Goal: Task Accomplishment & Management: Manage account settings

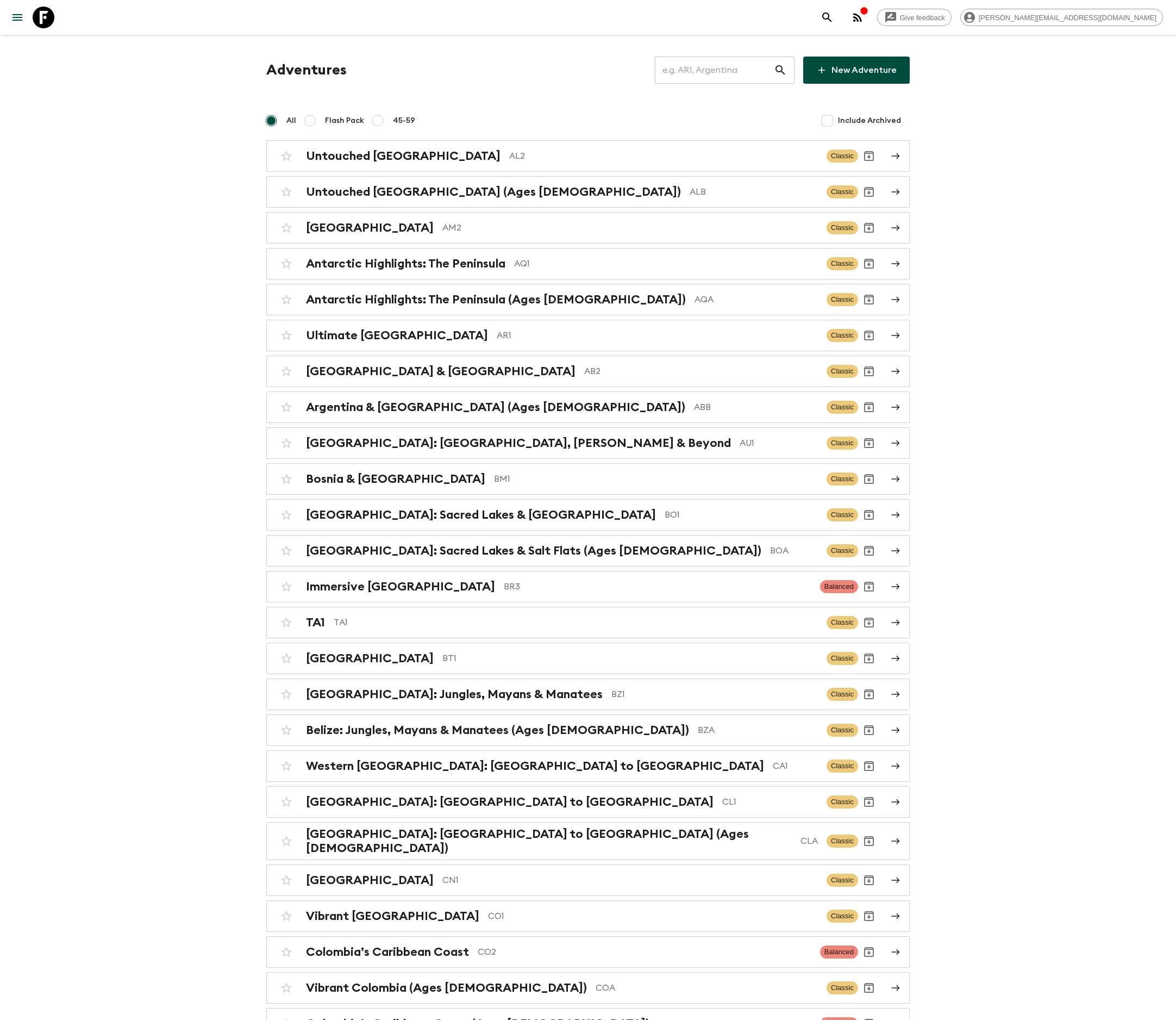
click at [732, 70] on input "text" at bounding box center [714, 70] width 119 height 31
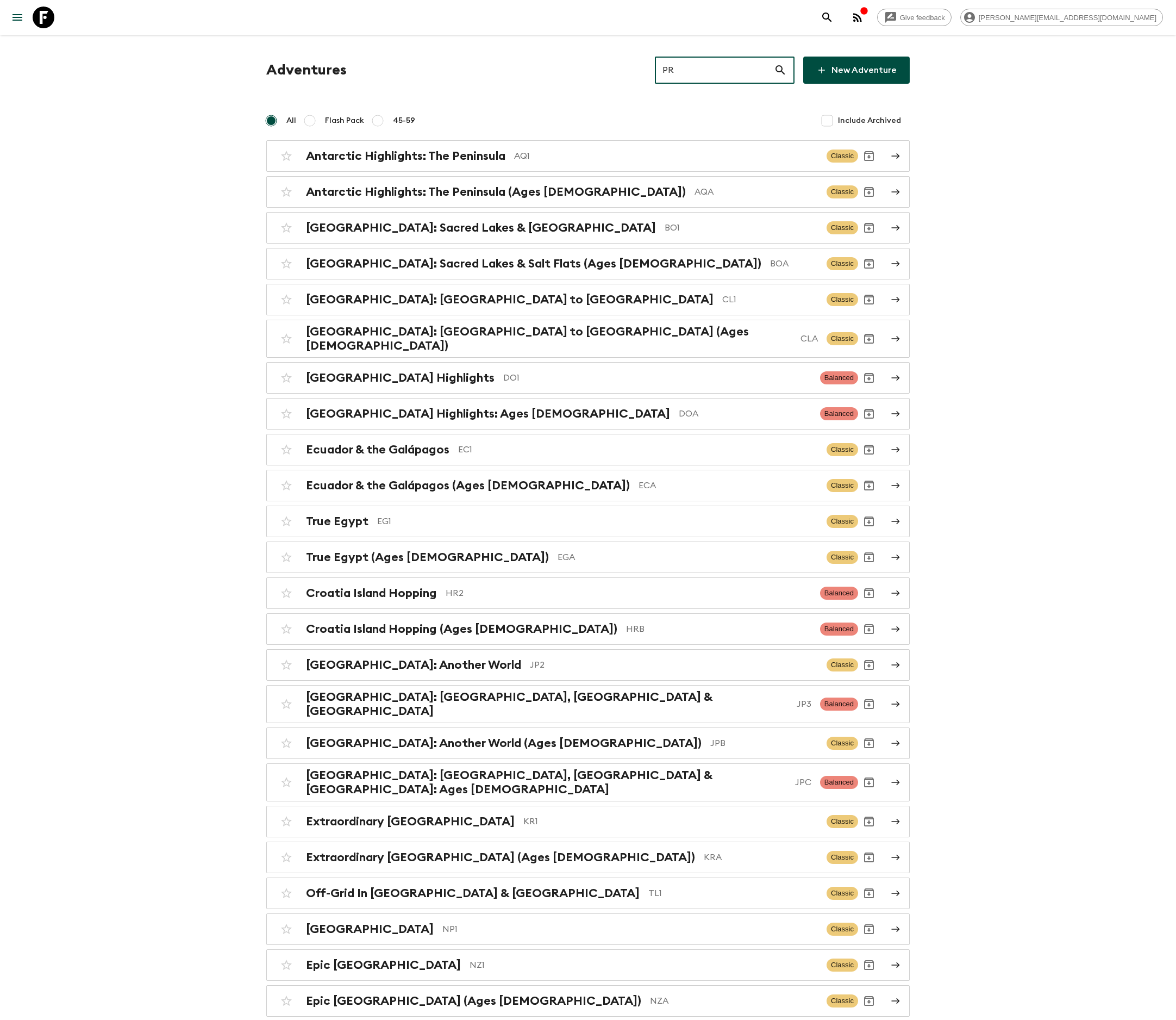
type input "PR1"
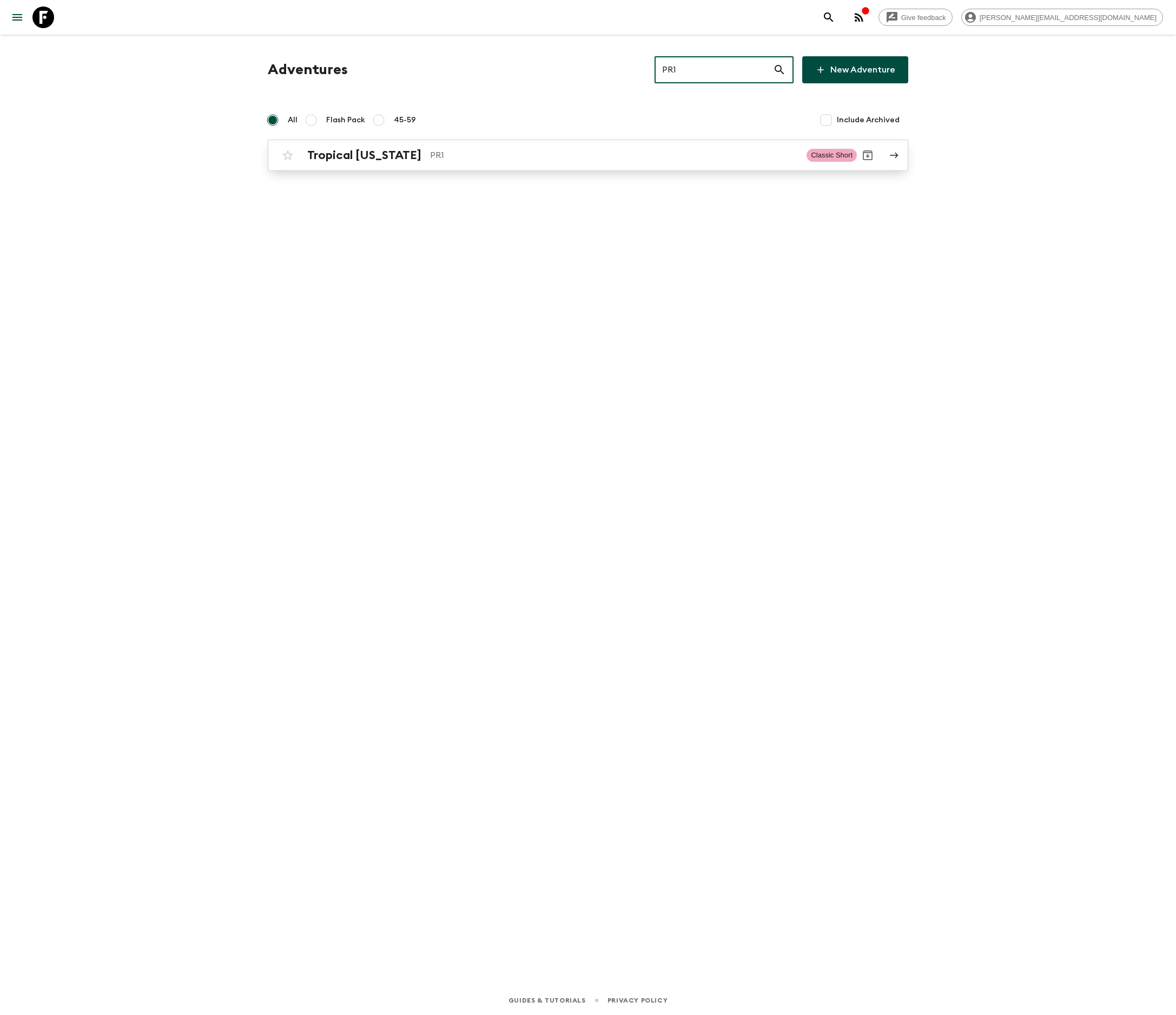
click at [587, 154] on p "PR1" at bounding box center [614, 155] width 368 height 13
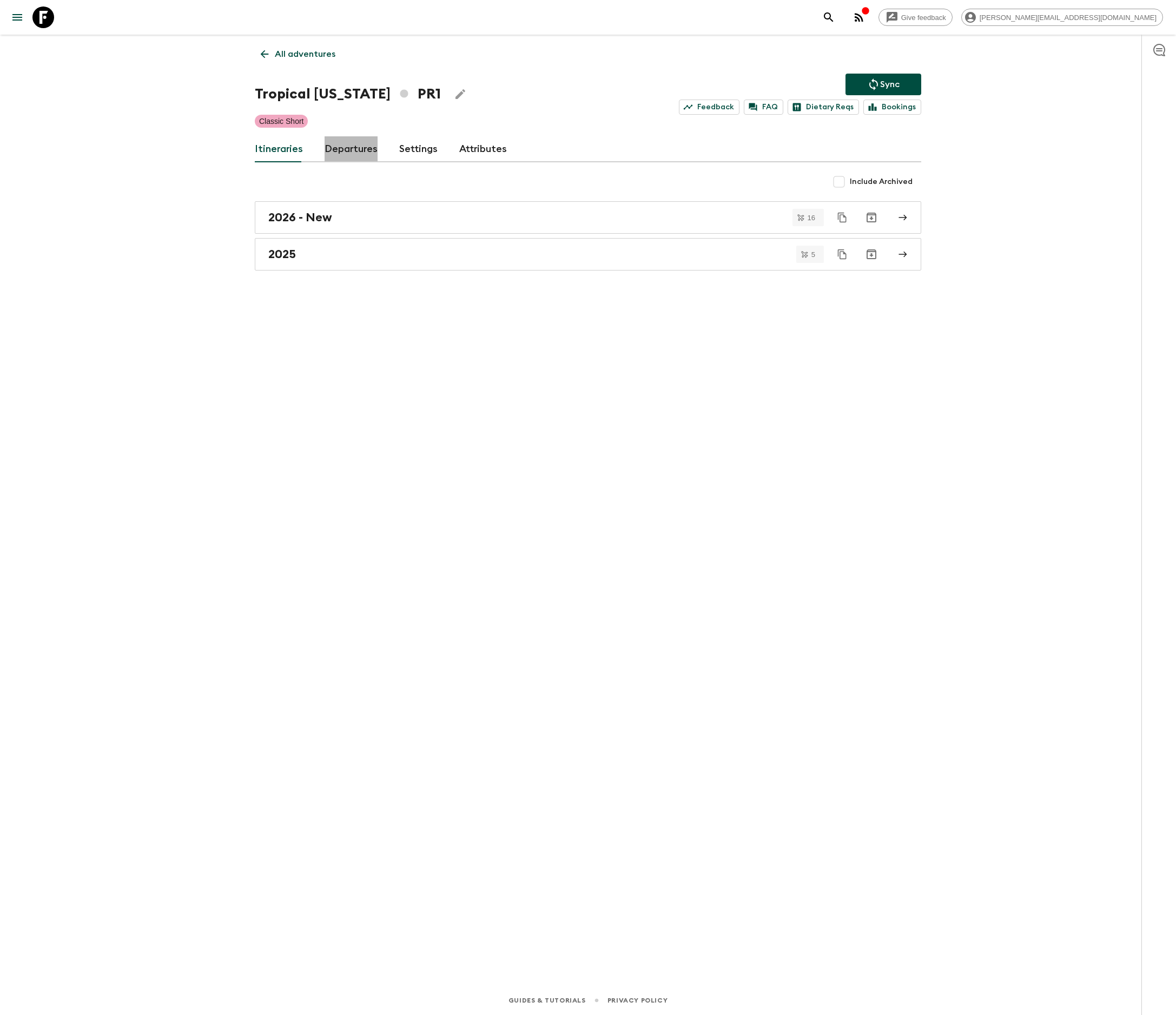
click at [348, 148] on link "Departures" at bounding box center [350, 149] width 53 height 26
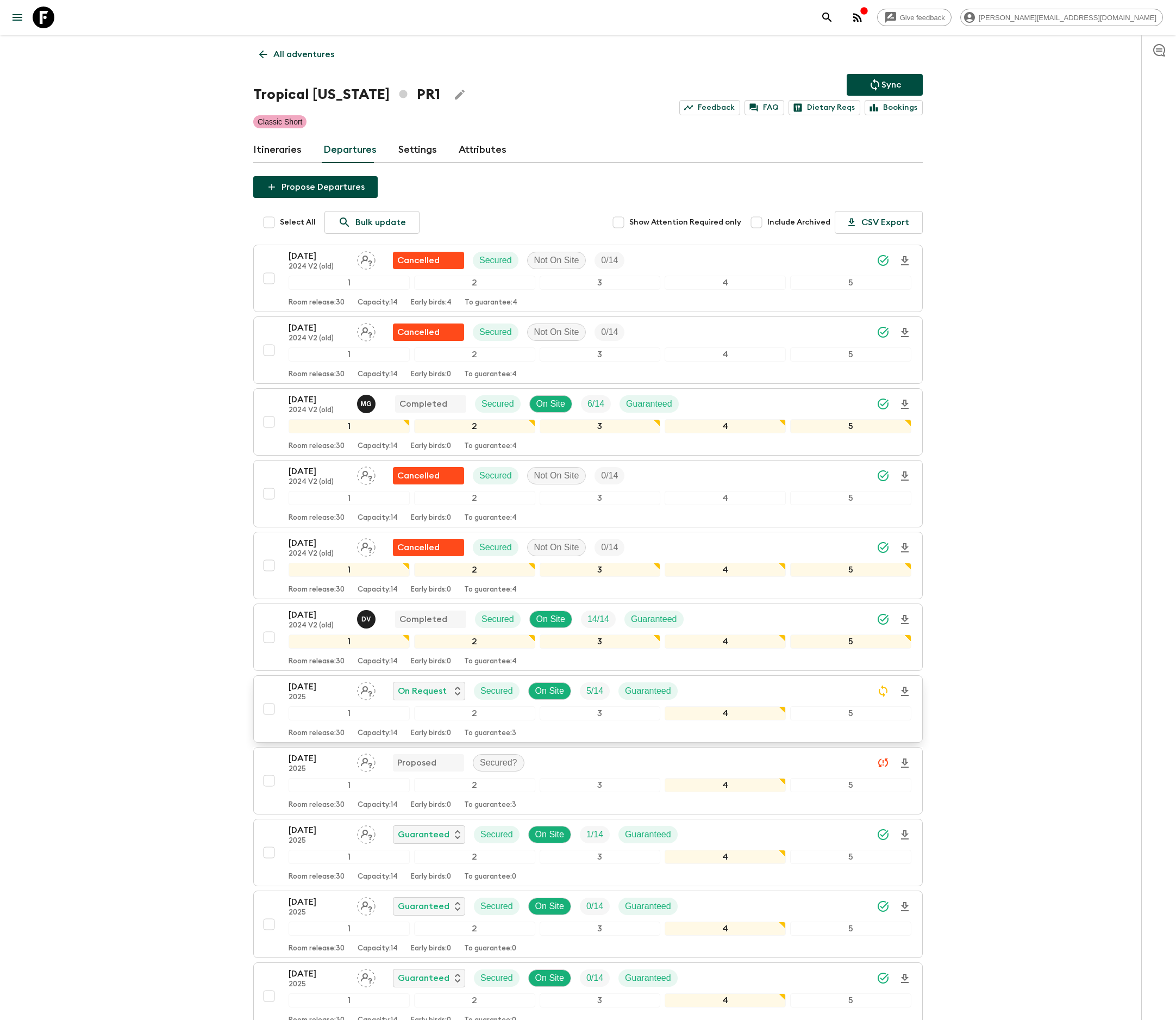
click at [587, 720] on div "3" at bounding box center [600, 713] width 121 height 14
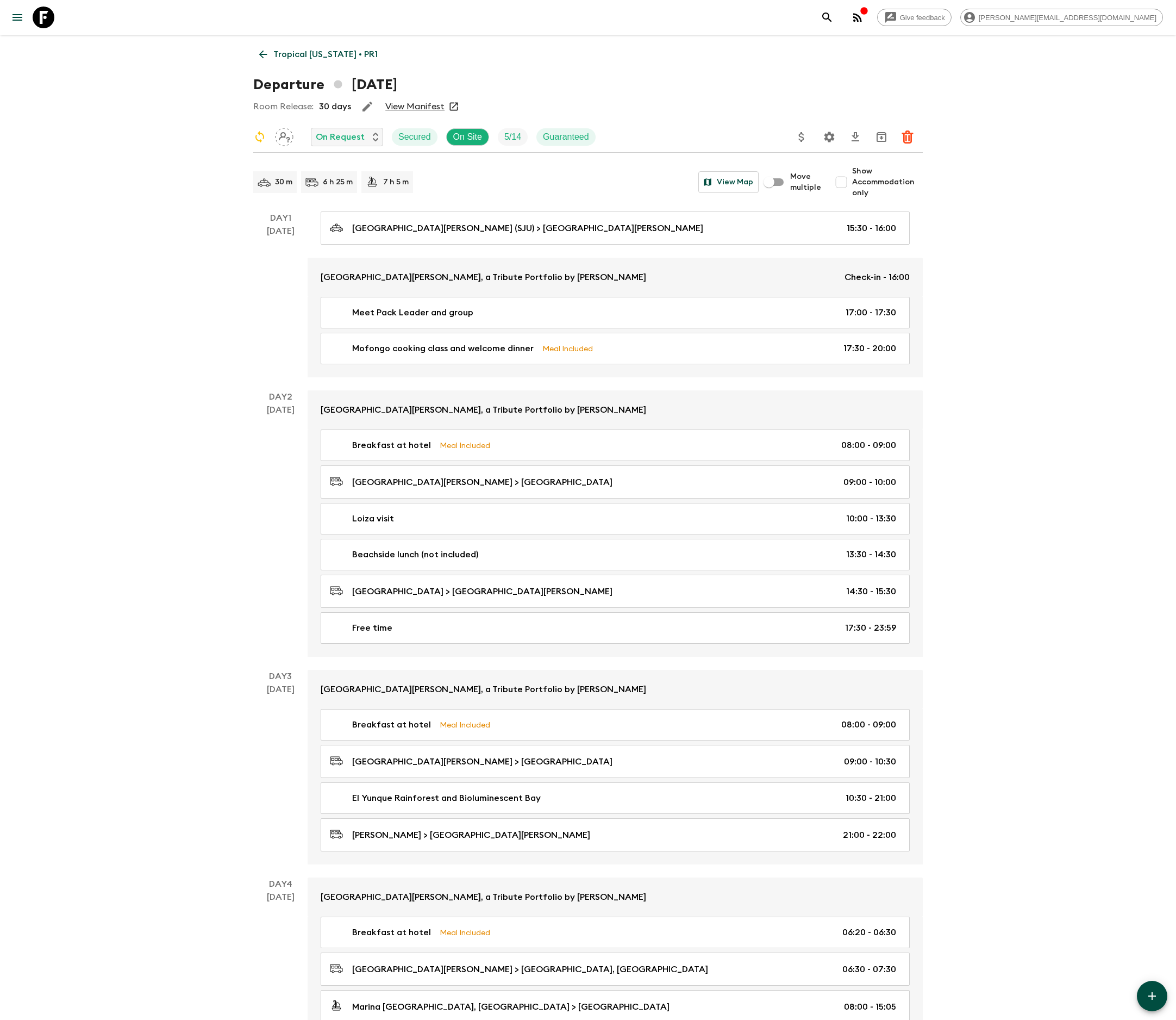
click at [829, 135] on icon "Settings" at bounding box center [830, 137] width 10 height 10
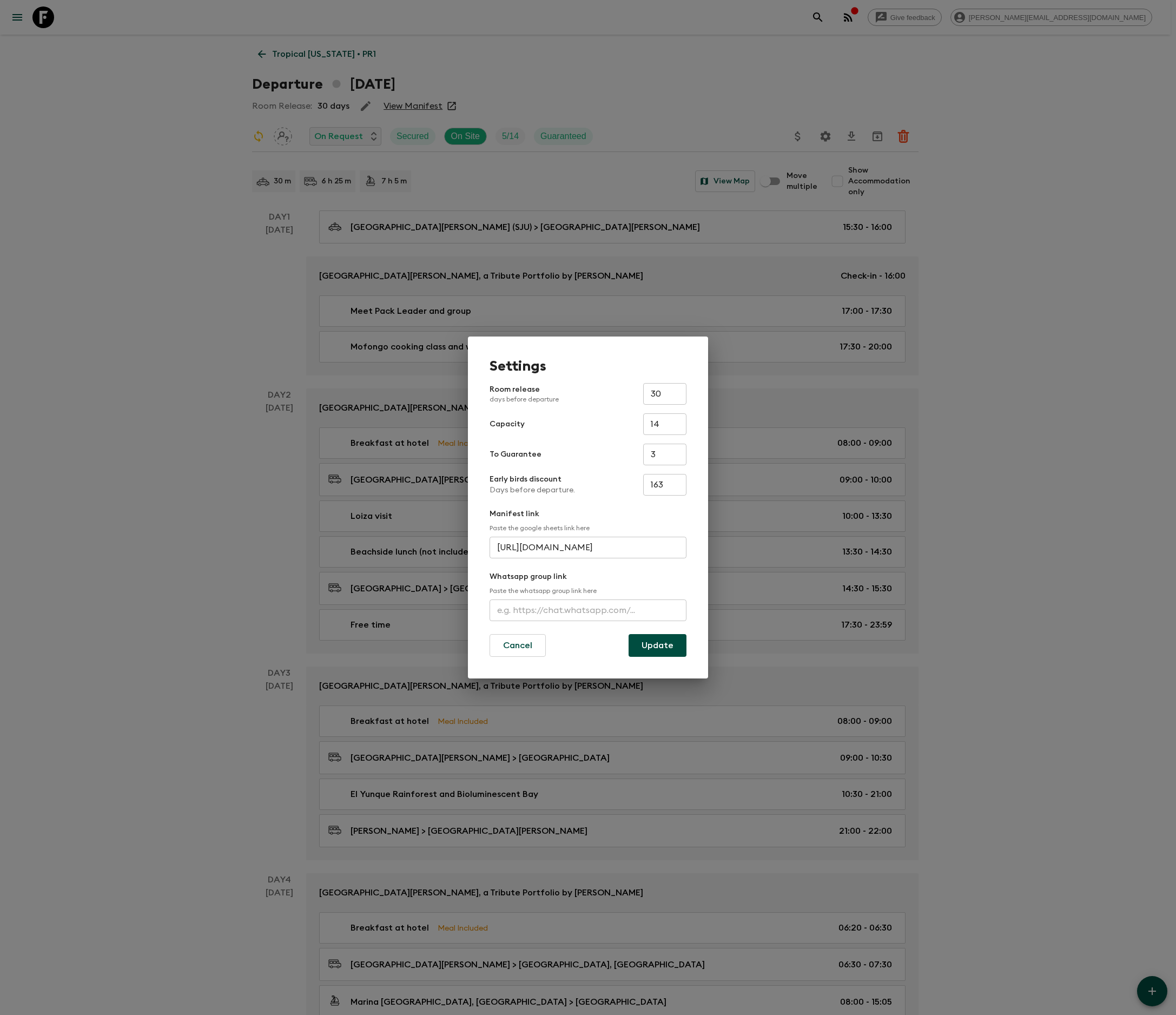
click at [587, 609] on input "text" at bounding box center [588, 609] width 197 height 21
type input "https://chat.whatsapp.com/E3bDS4bjypY7TZeMGcn56R"
click at [657, 643] on button "Update" at bounding box center [657, 645] width 58 height 23
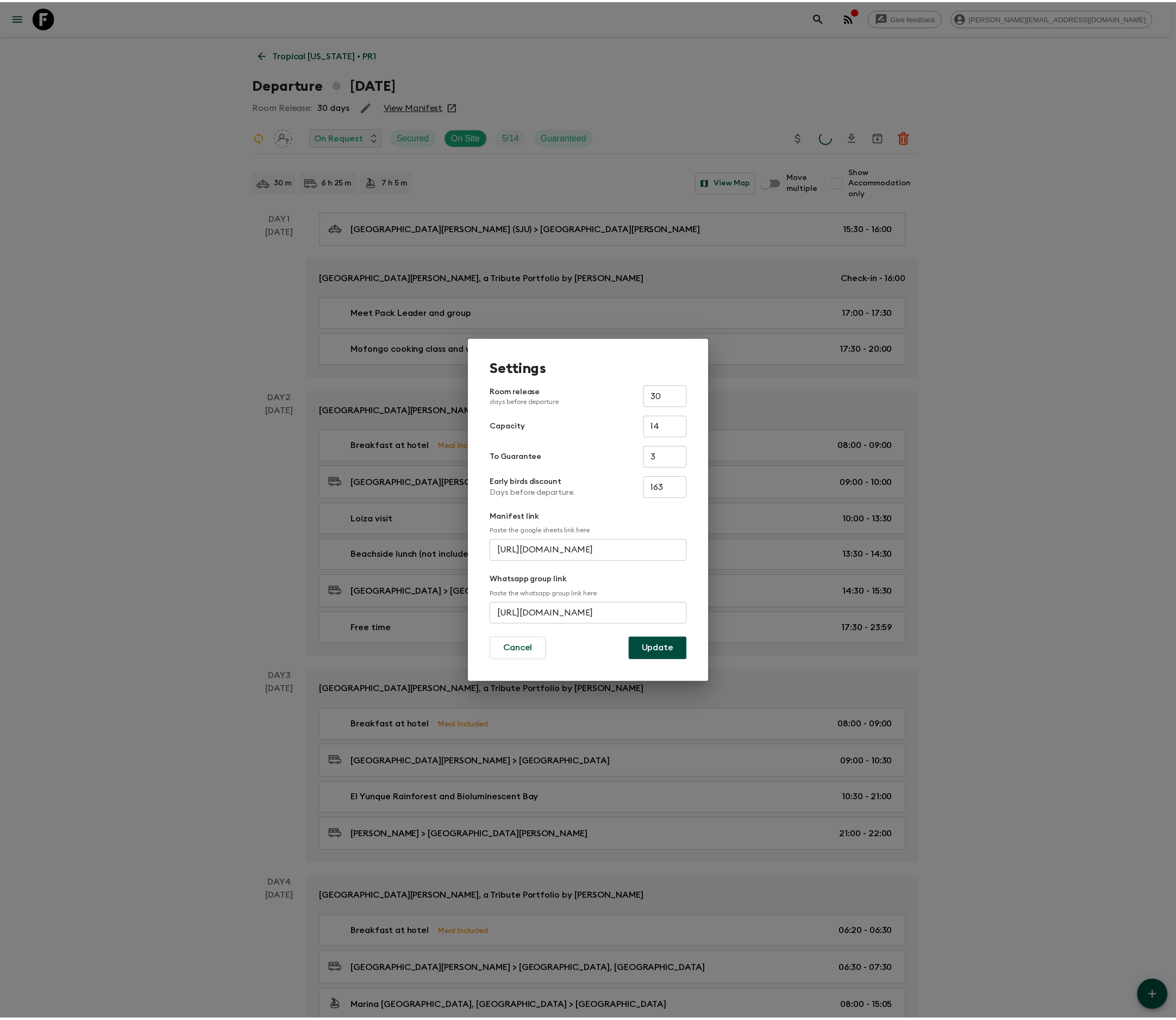
scroll to position [0, 0]
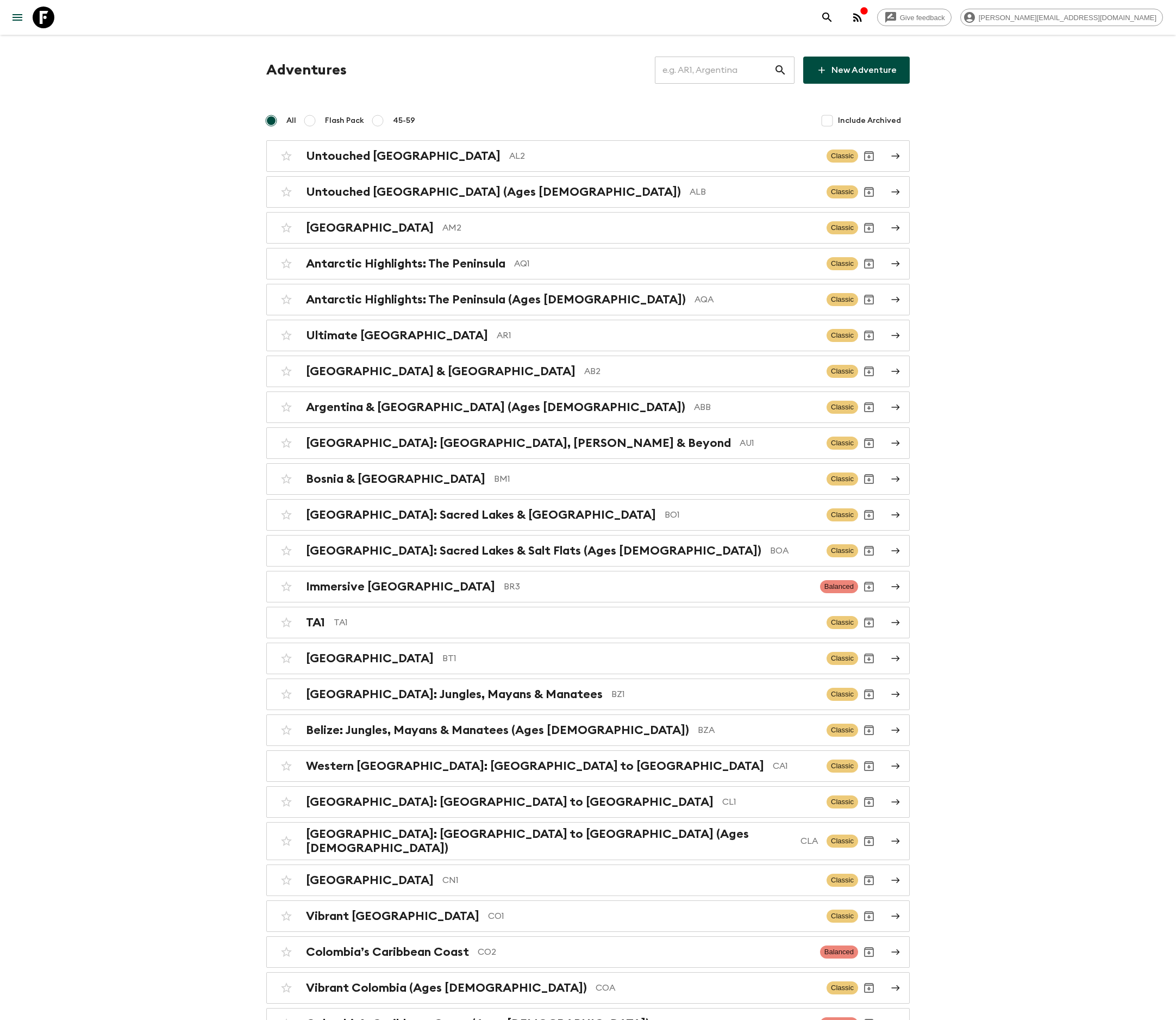
click at [732, 70] on input "text" at bounding box center [714, 70] width 119 height 31
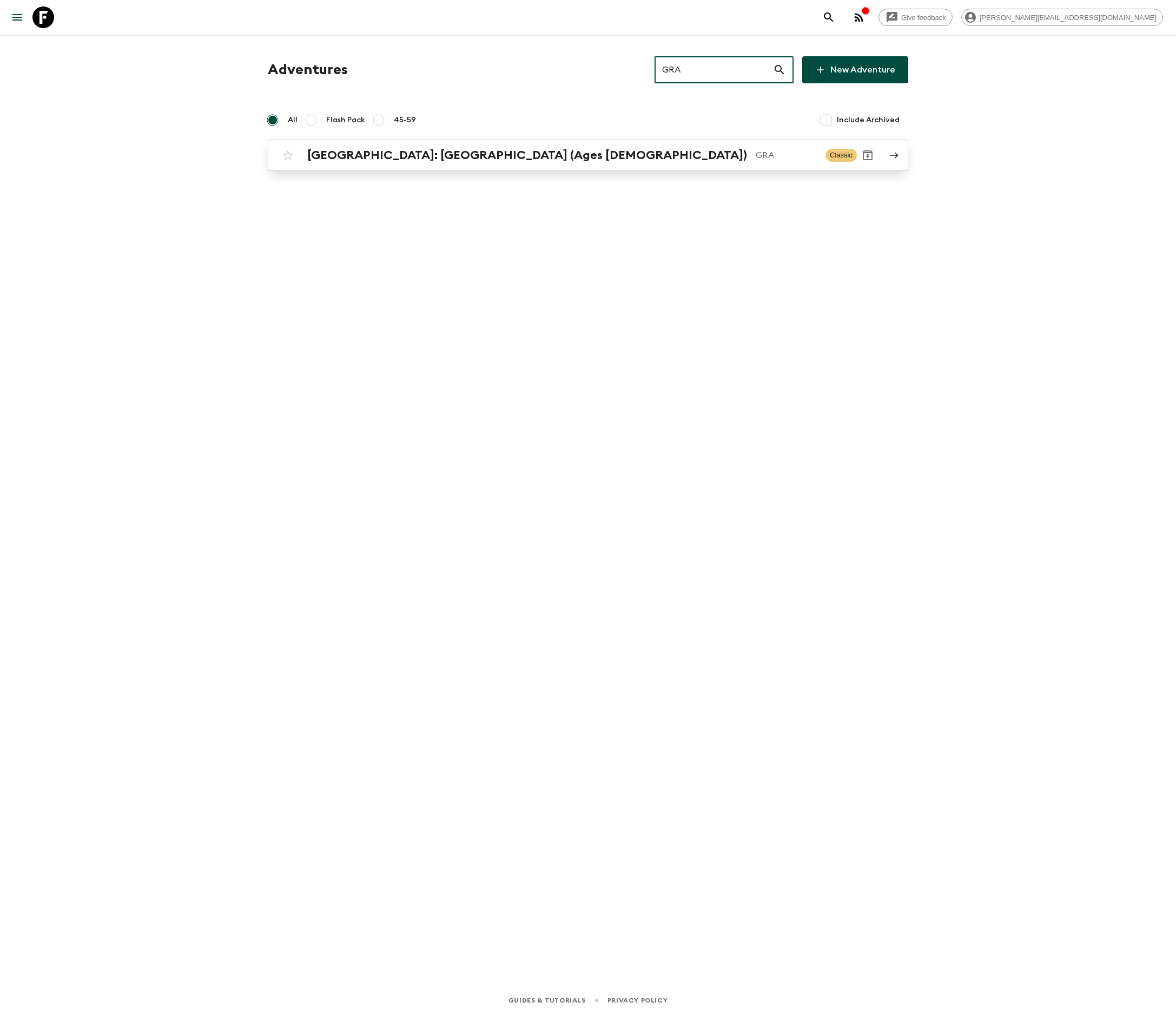
type input "GRA"
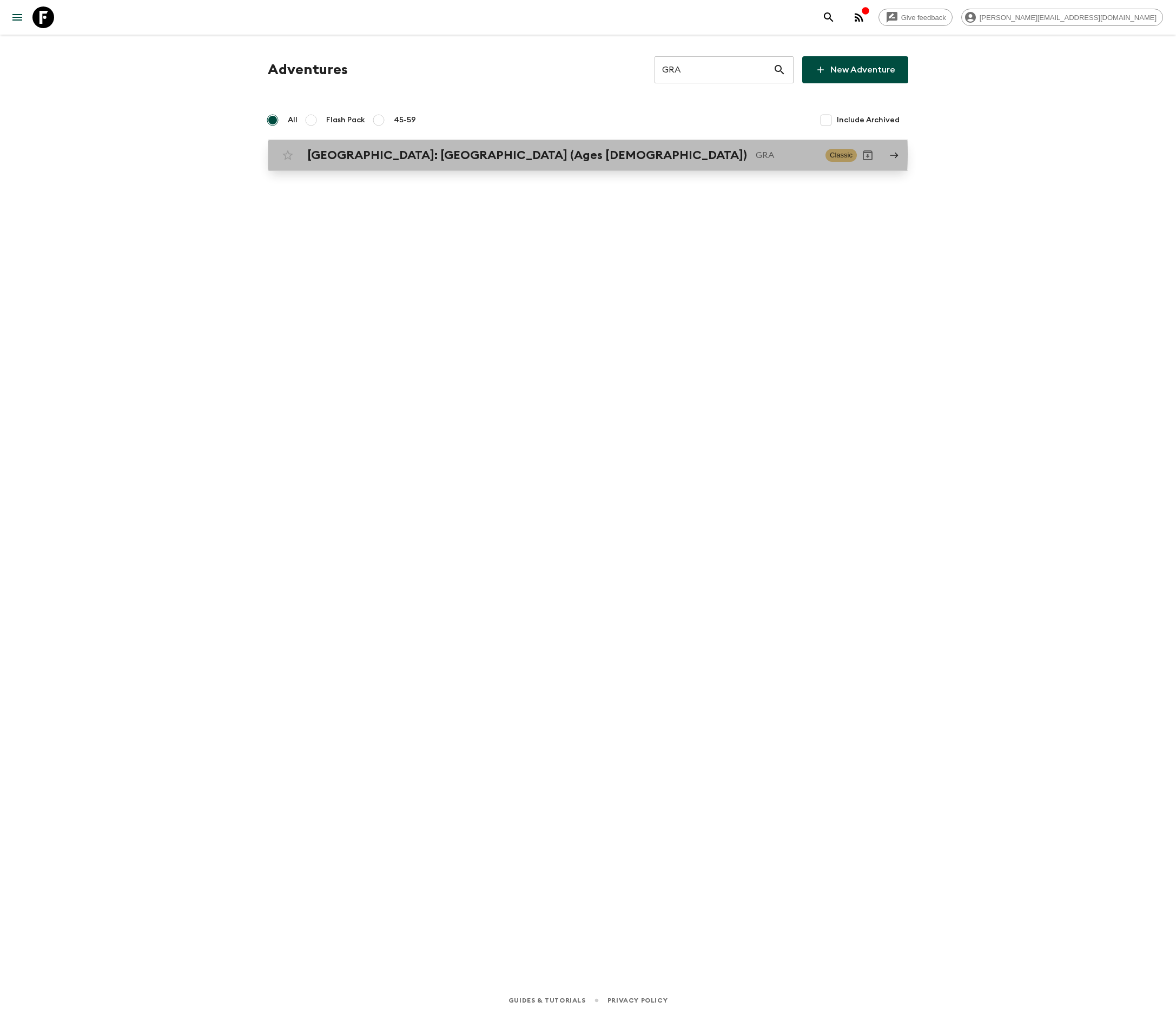
click at [755, 154] on p "GRA" at bounding box center [786, 155] width 61 height 13
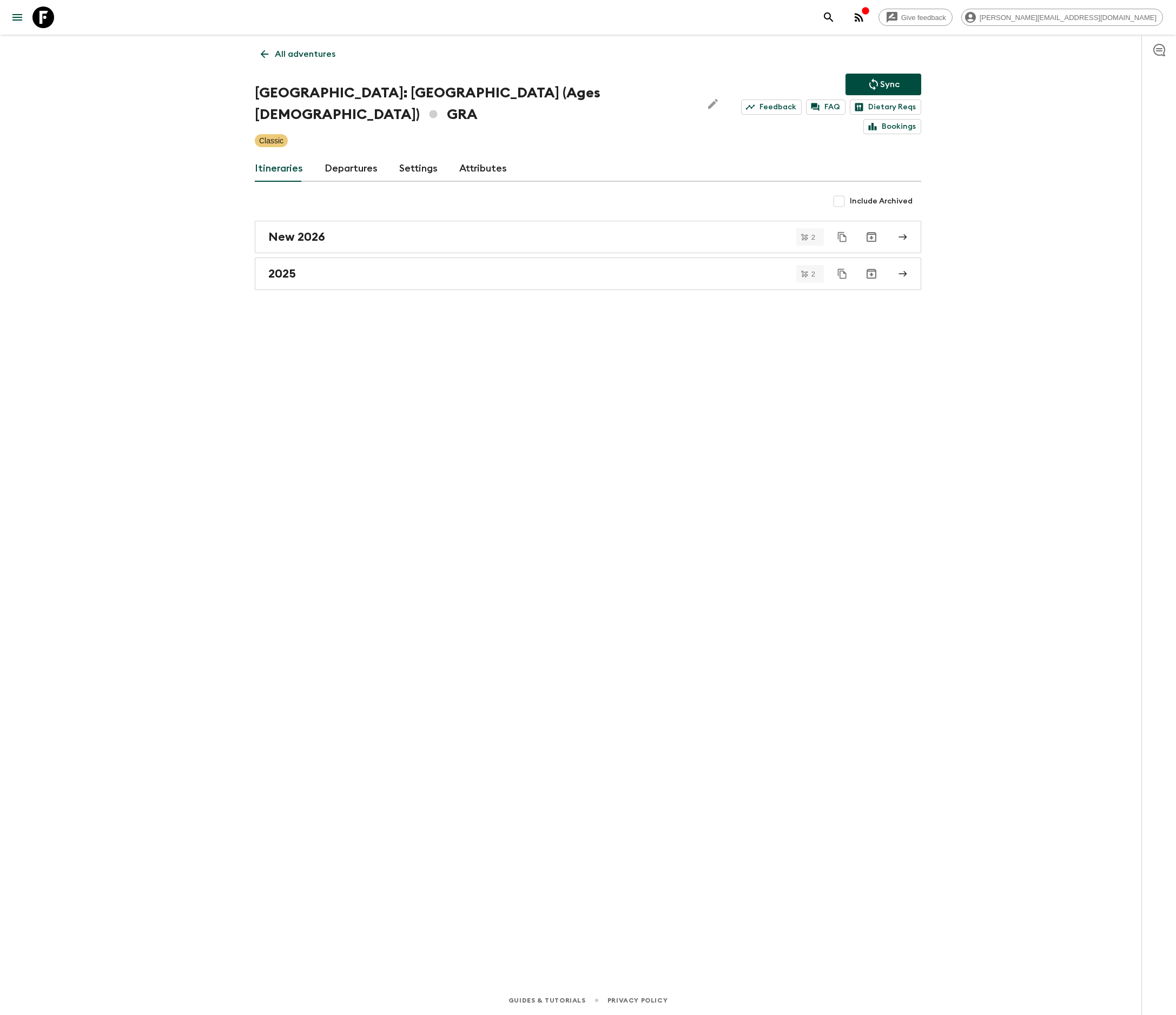
click at [348, 156] on link "Departures" at bounding box center [350, 169] width 53 height 26
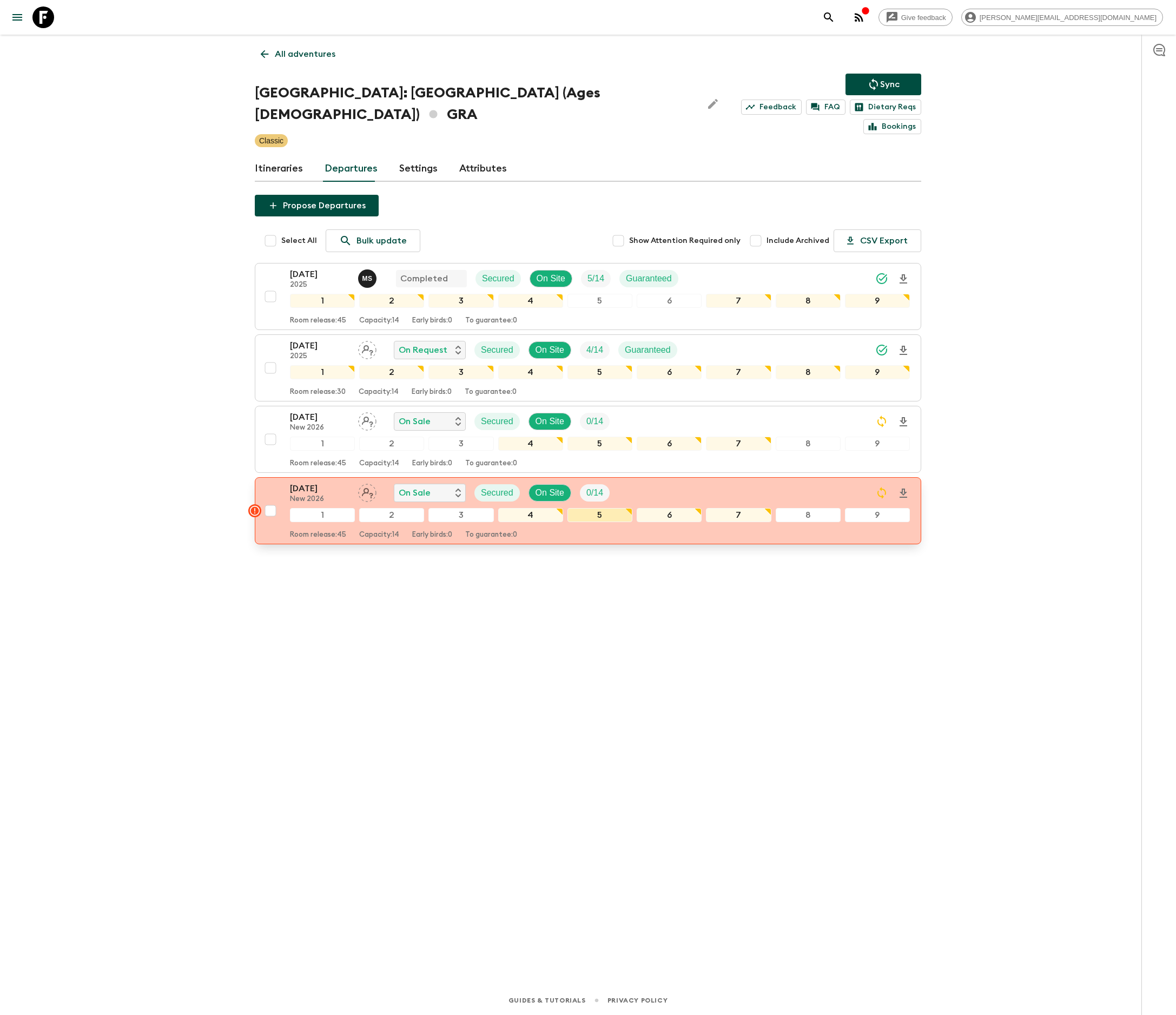
click at [587, 508] on div "5" at bounding box center [600, 514] width 65 height 14
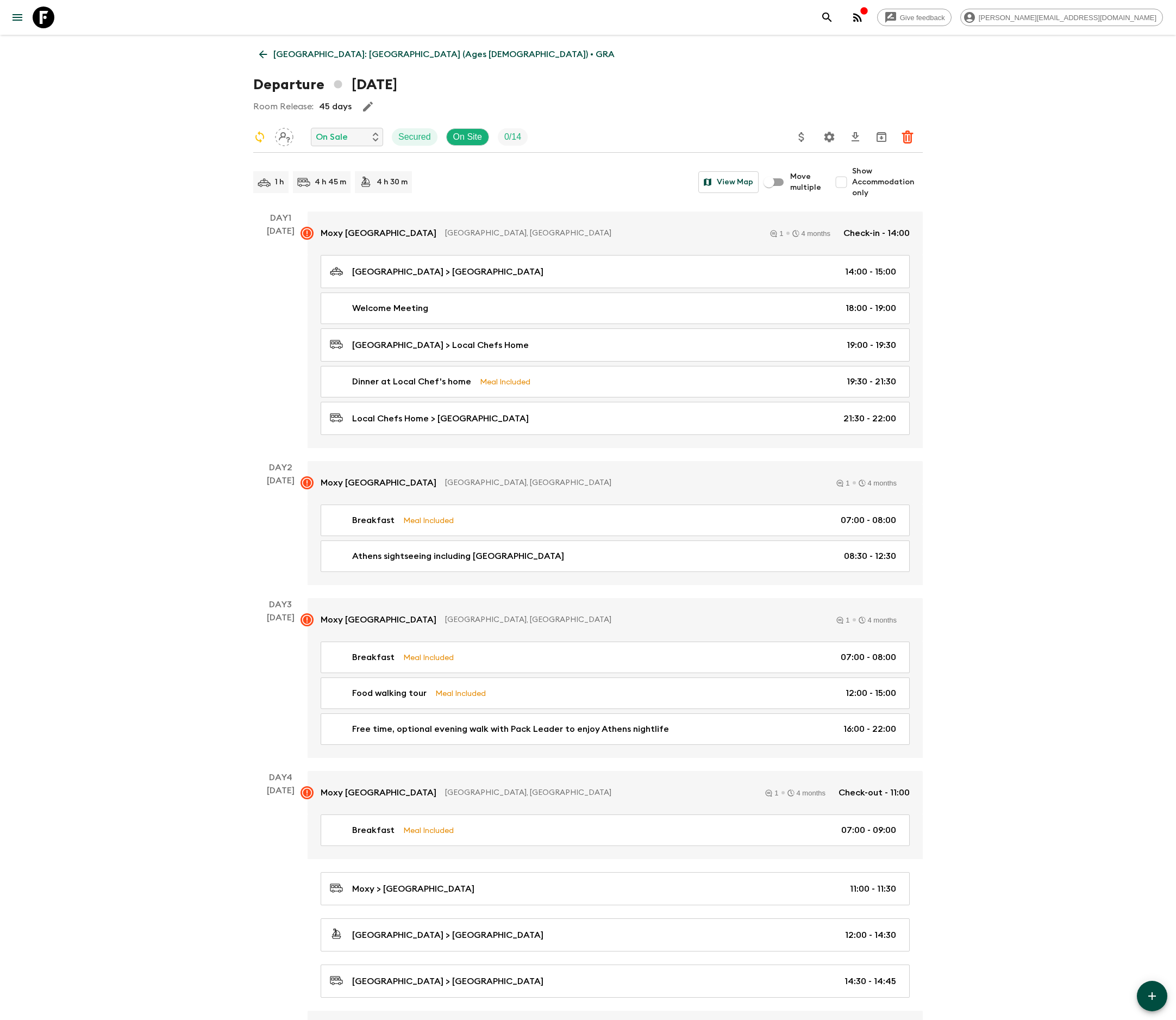
click at [295, 53] on p "[GEOGRAPHIC_DATA]: [GEOGRAPHIC_DATA] (Ages [DEMOGRAPHIC_DATA]) • GRA" at bounding box center [443, 54] width 341 height 13
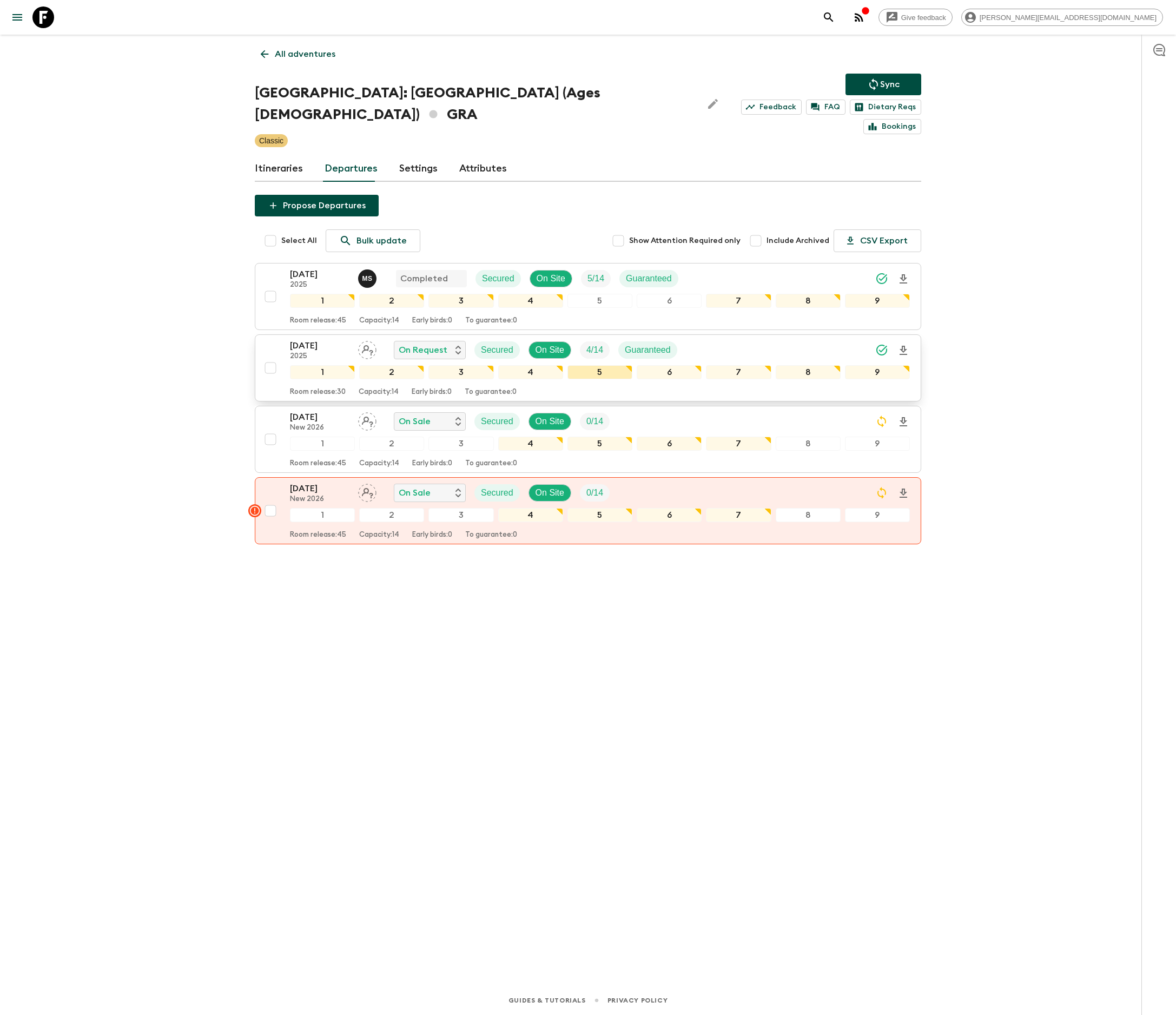
click at [587, 365] on div "5" at bounding box center [600, 372] width 65 height 14
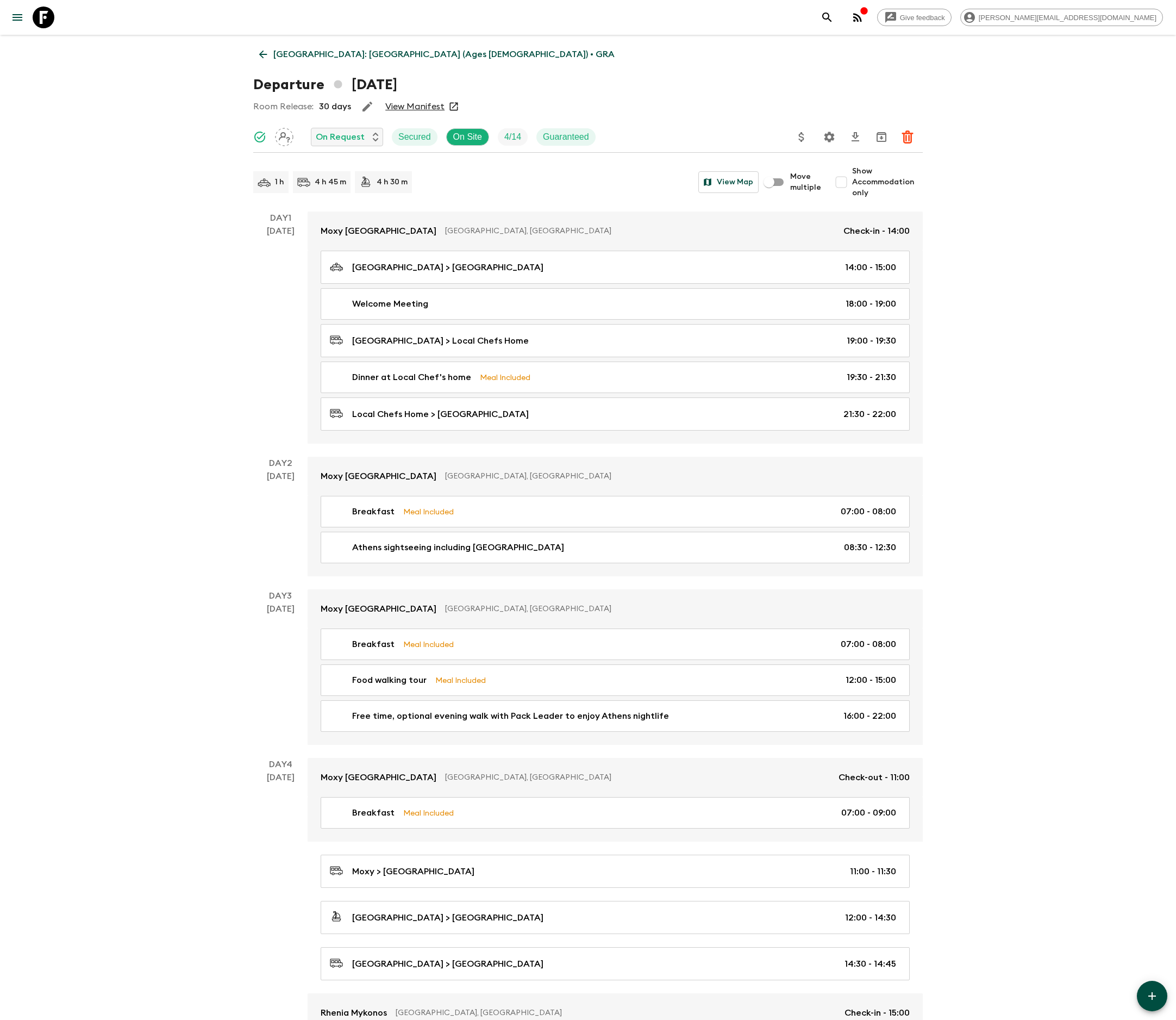
click at [829, 135] on icon "Settings" at bounding box center [830, 137] width 10 height 10
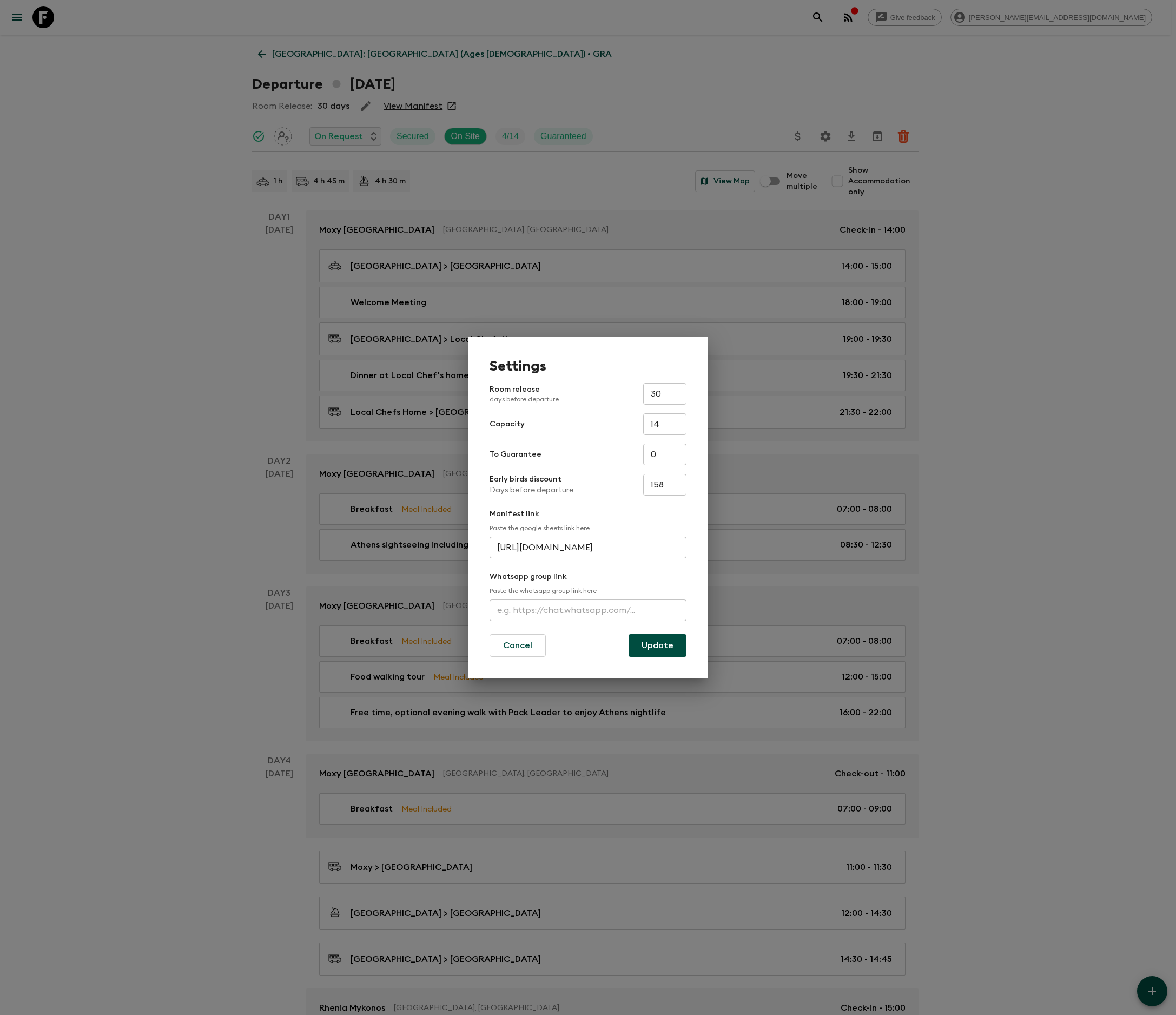
click at [587, 610] on input "text" at bounding box center [588, 609] width 197 height 21
type input "[URL][DOMAIN_NAME]"
click at [657, 643] on button "Update" at bounding box center [657, 645] width 58 height 23
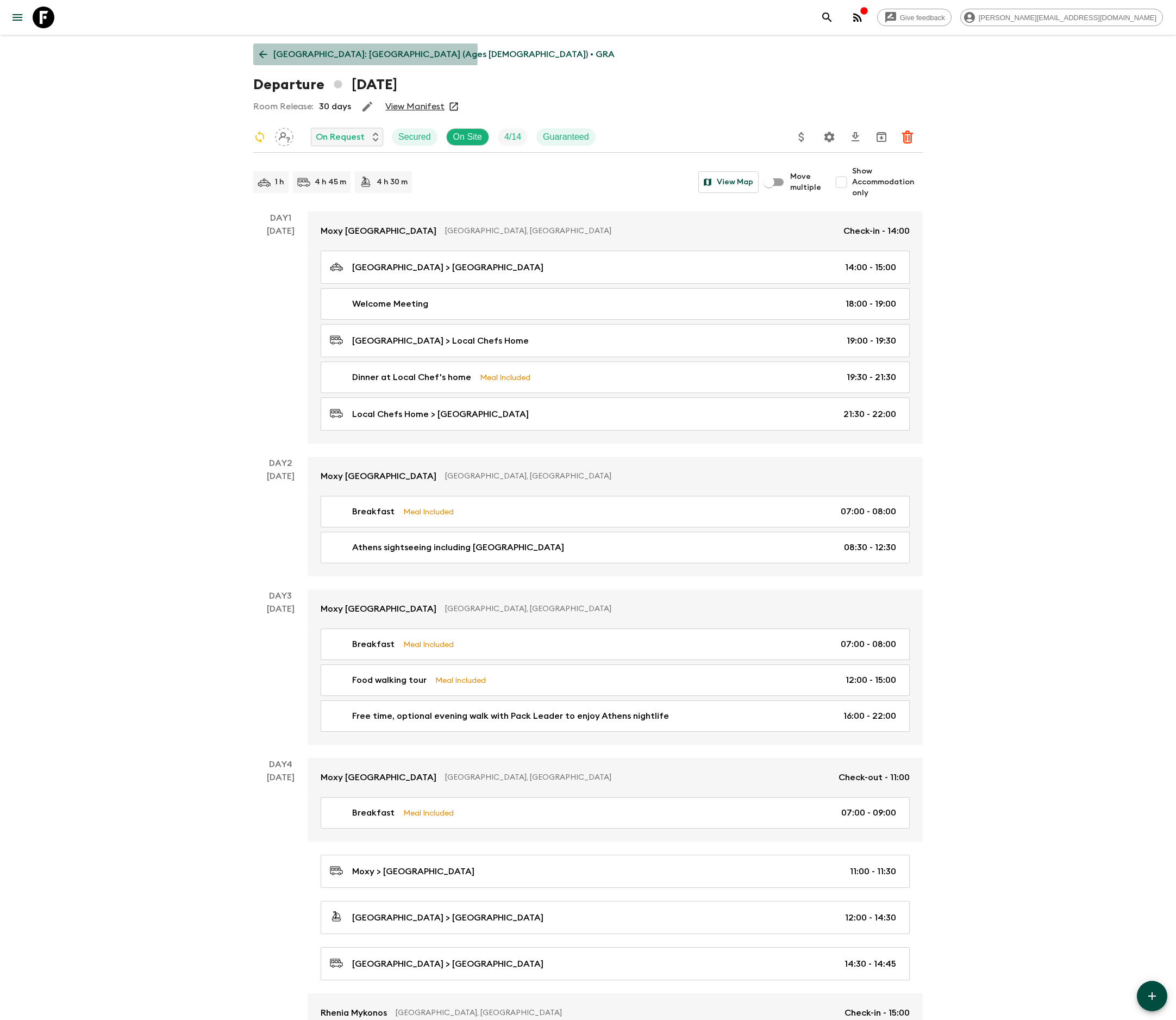
click at [262, 53] on icon at bounding box center [263, 54] width 12 height 12
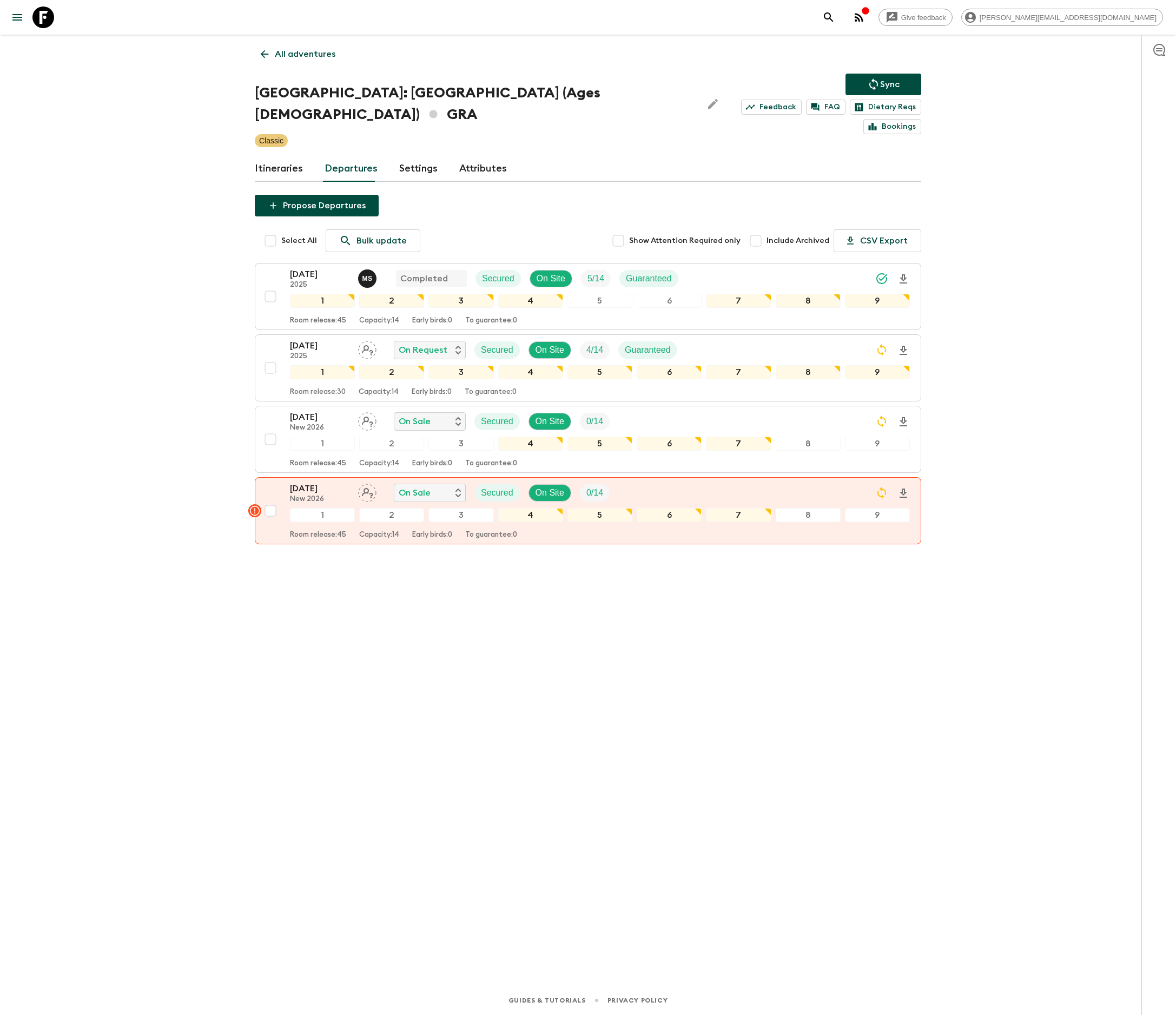
click at [303, 53] on p "All adventures" at bounding box center [305, 54] width 61 height 13
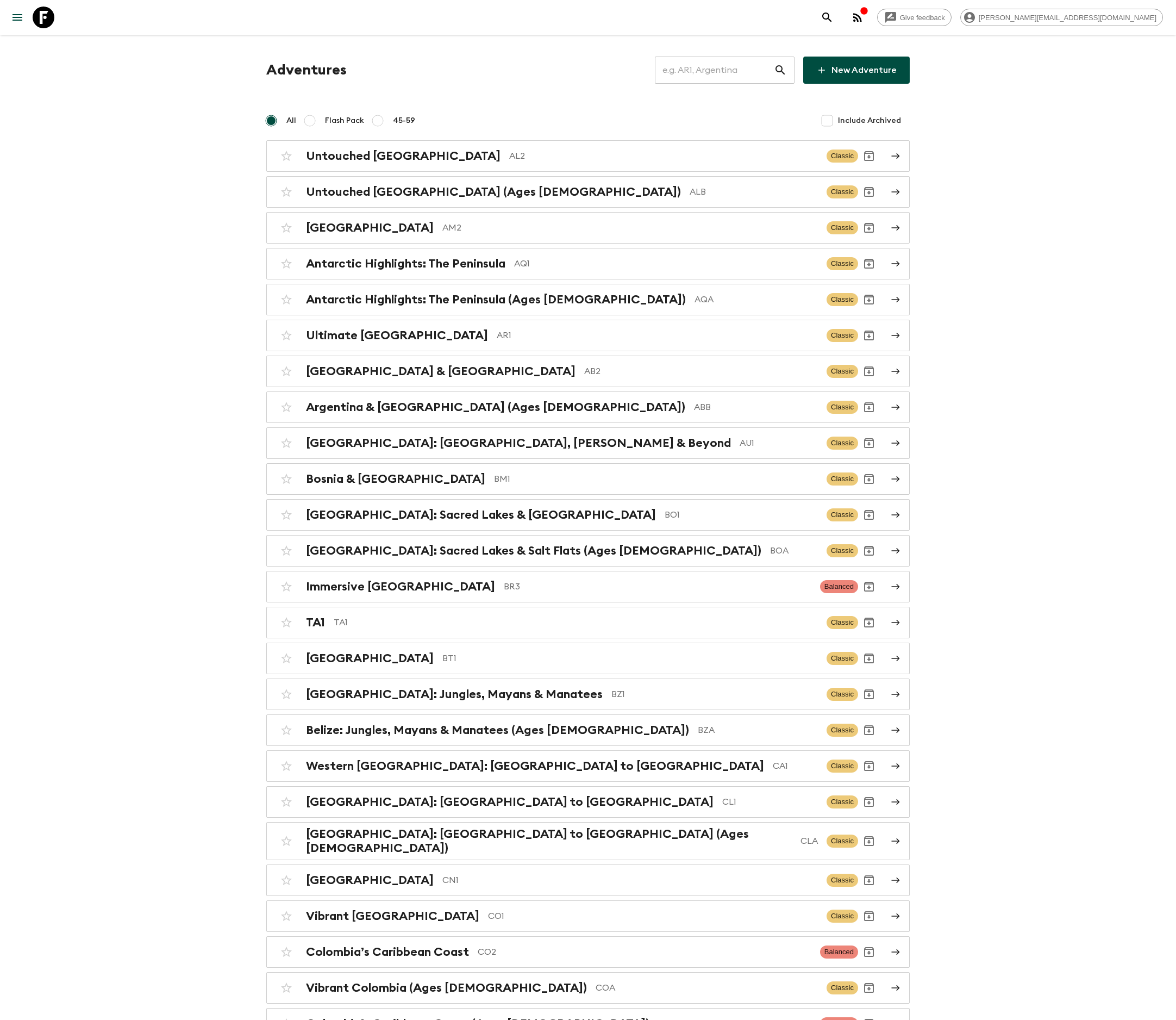
click at [728, 70] on input "text" at bounding box center [714, 70] width 119 height 31
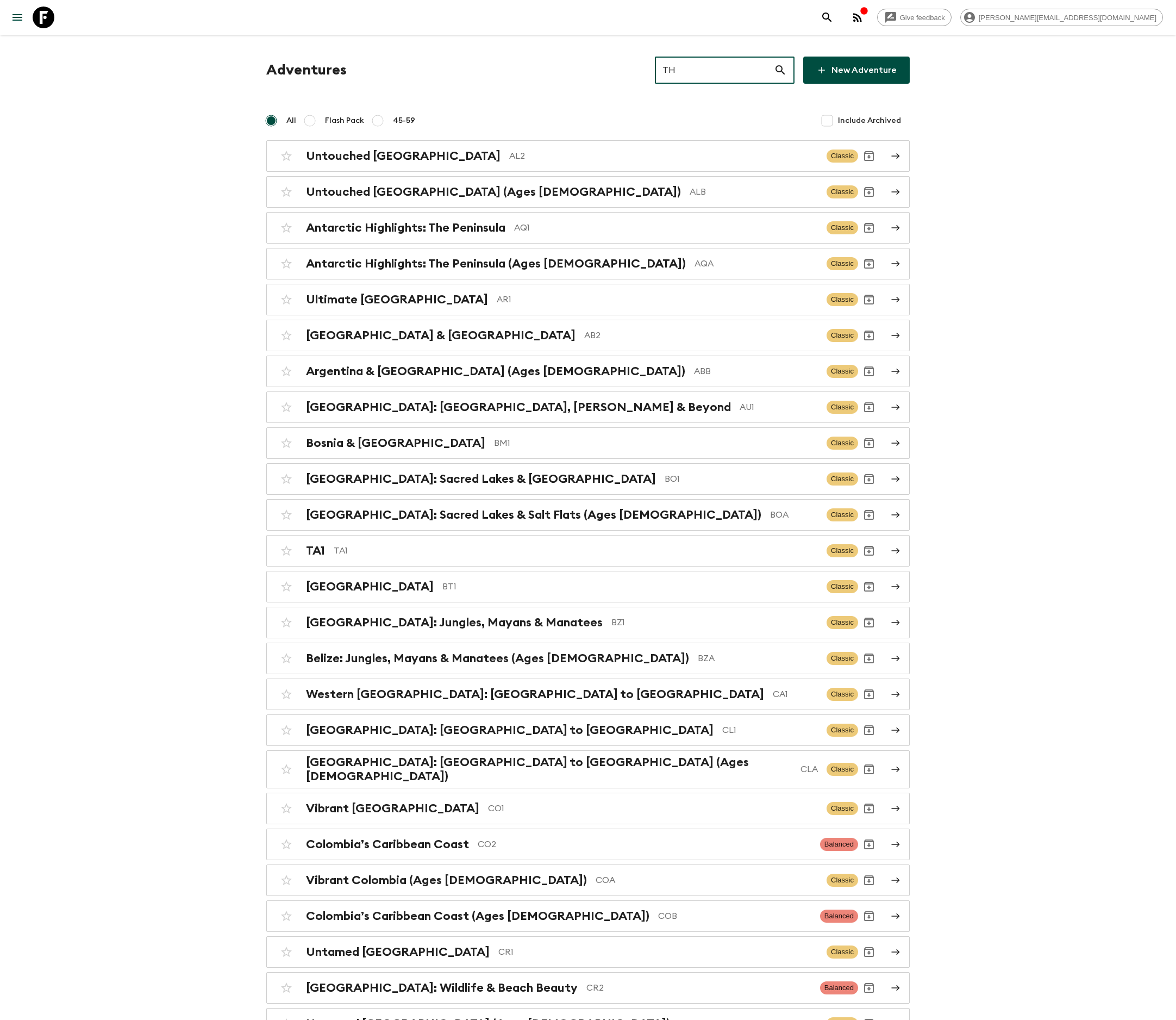
type input "TH2"
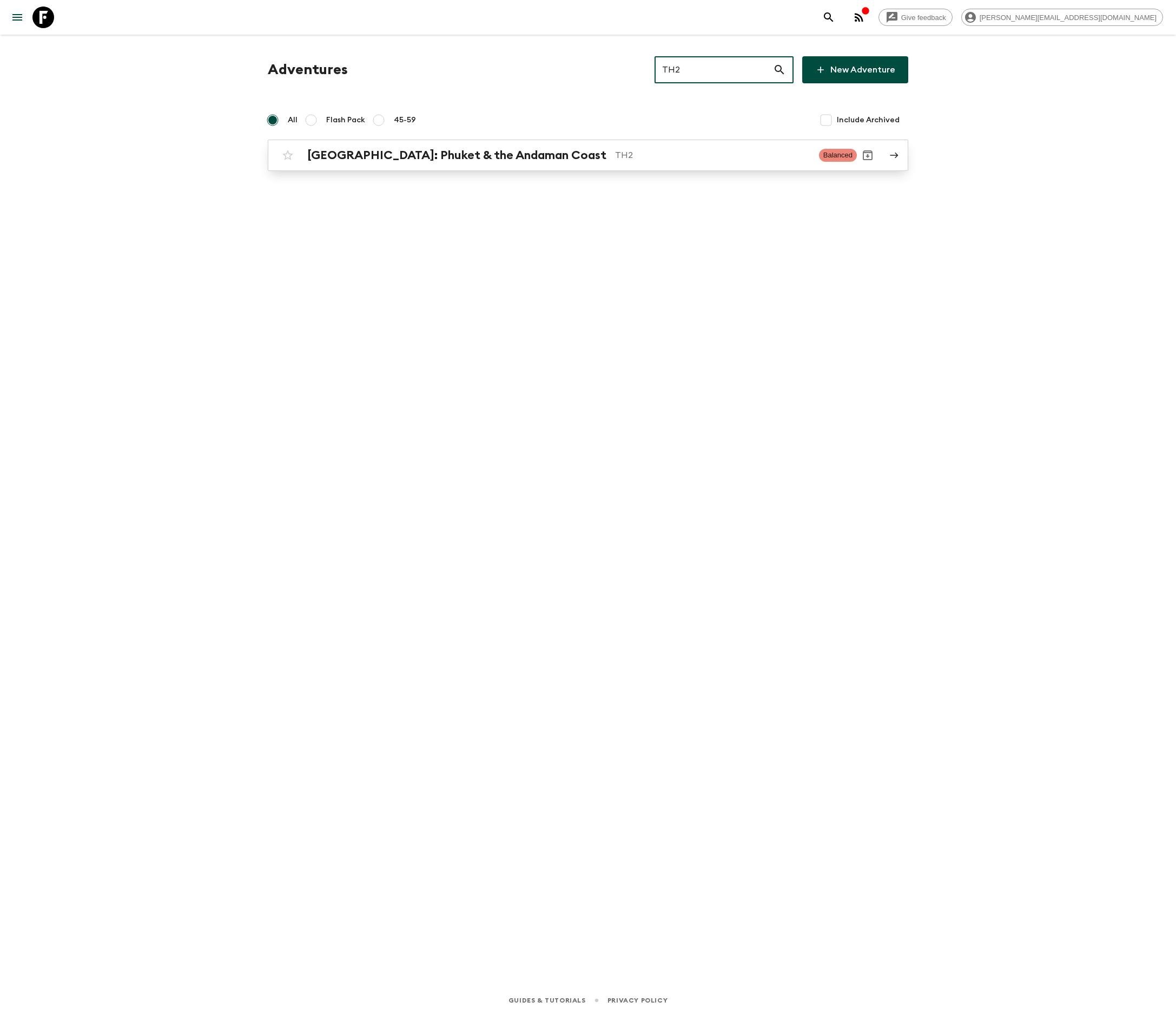
click at [615, 154] on p "TH2" at bounding box center [712, 155] width 195 height 13
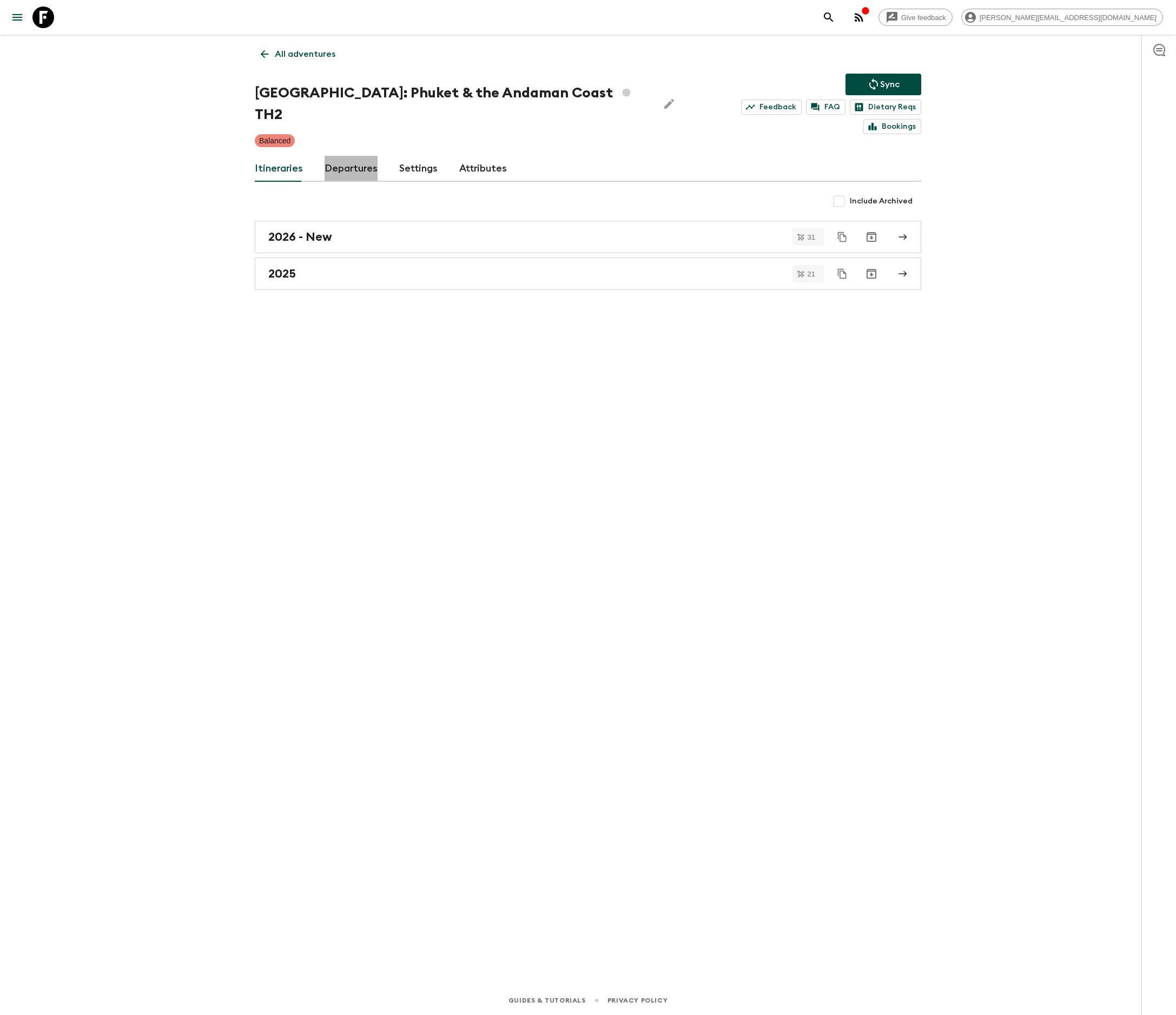
click at [348, 156] on link "Departures" at bounding box center [350, 169] width 53 height 26
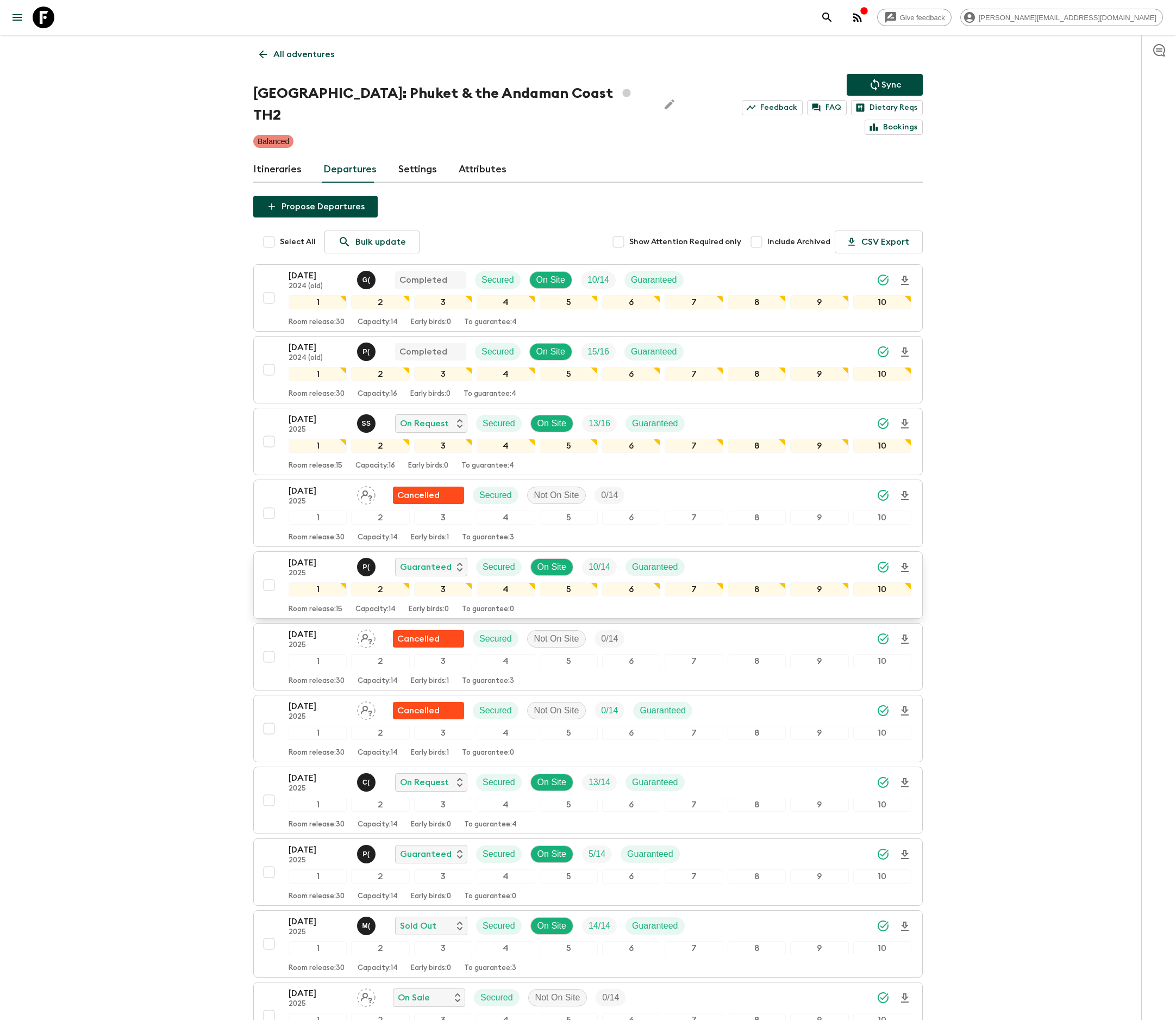
click at [587, 560] on span "10 / 14" at bounding box center [599, 567] width 34 height 13
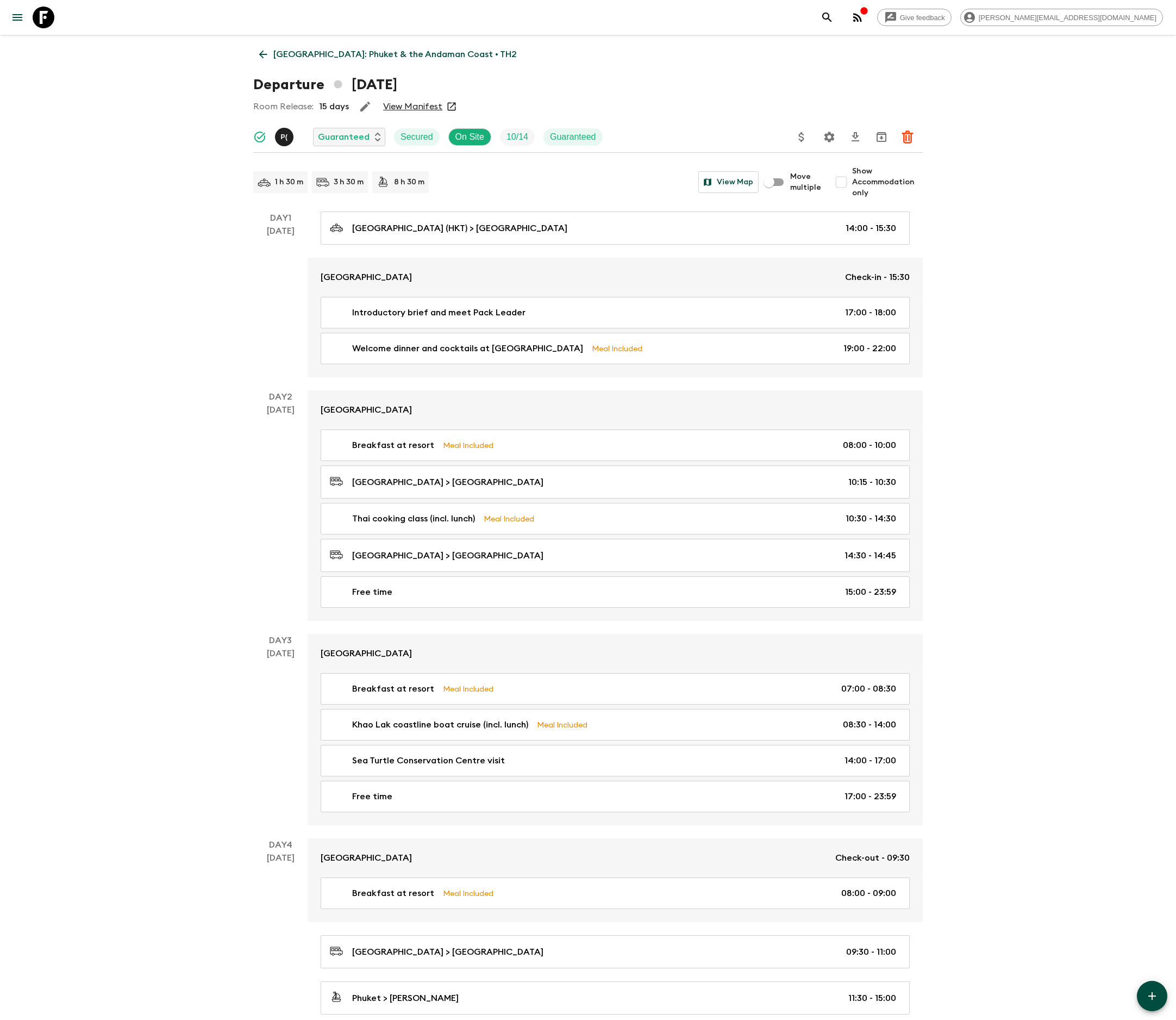
click at [829, 135] on icon "Settings" at bounding box center [830, 137] width 10 height 10
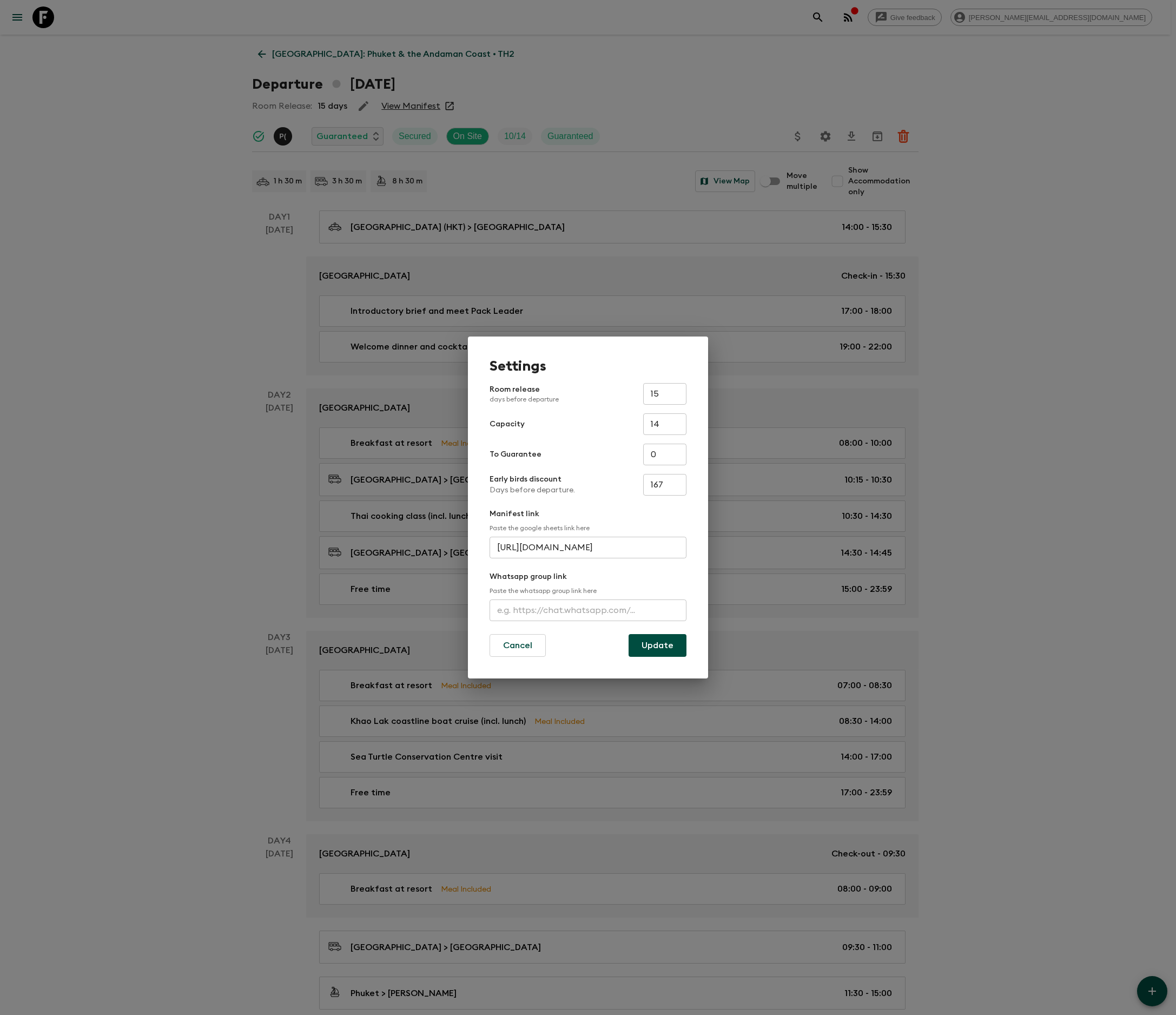
click at [586, 608] on input "text" at bounding box center [588, 609] width 197 height 21
type input "[URL][DOMAIN_NAME]"
click at [657, 643] on button "Update" at bounding box center [657, 645] width 58 height 23
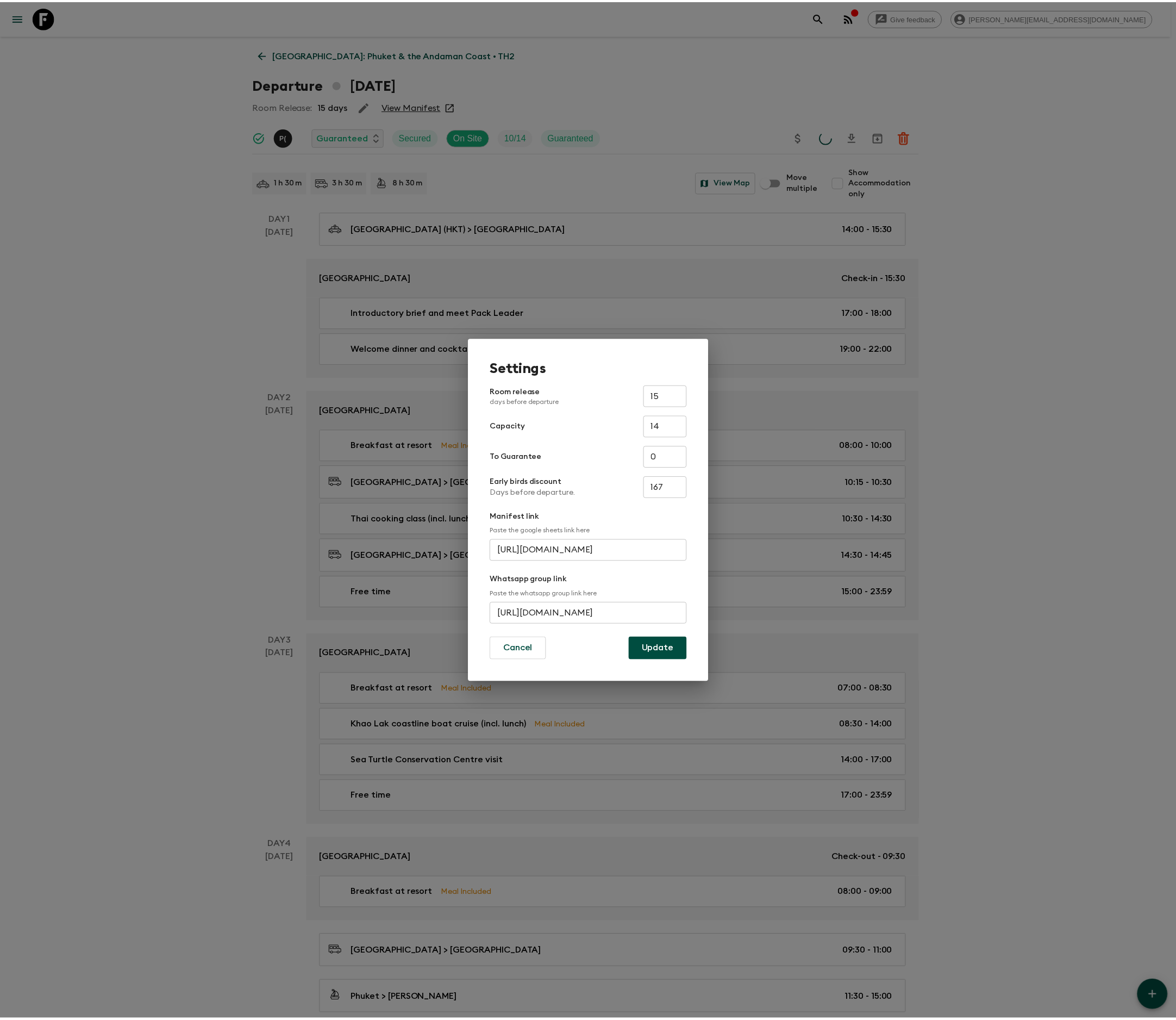
scroll to position [0, 0]
